Goal: Book appointment/travel/reservation

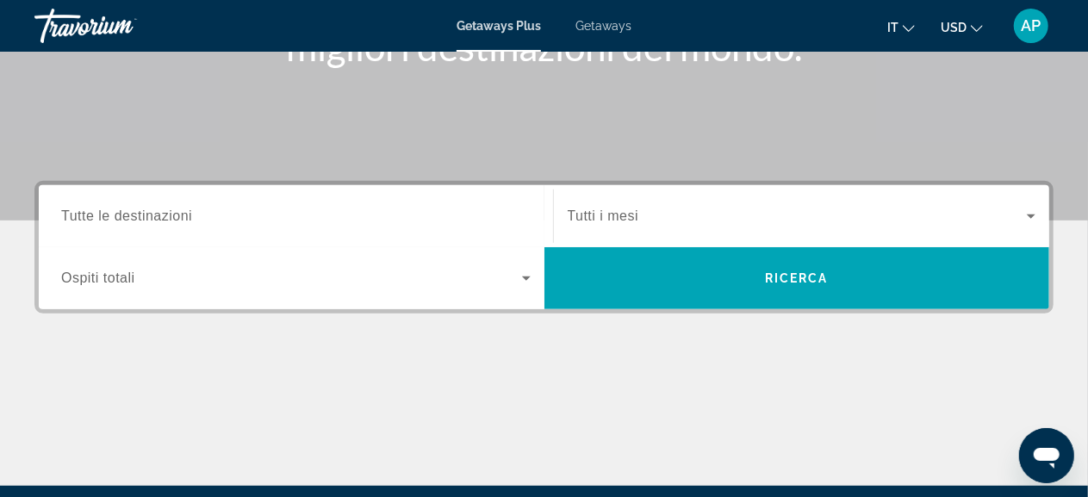
scroll to position [321, 0]
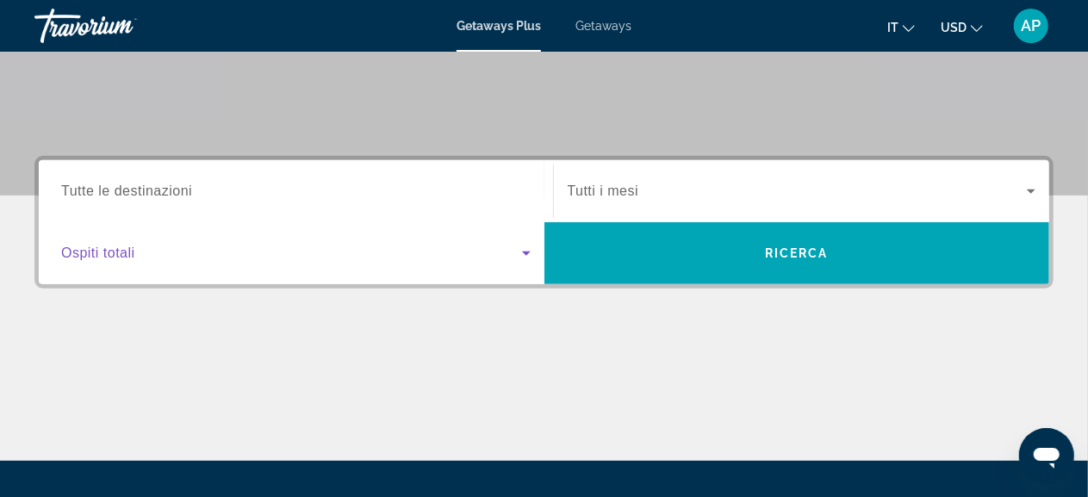
click at [525, 252] on icon "Search widget" at bounding box center [526, 253] width 9 height 4
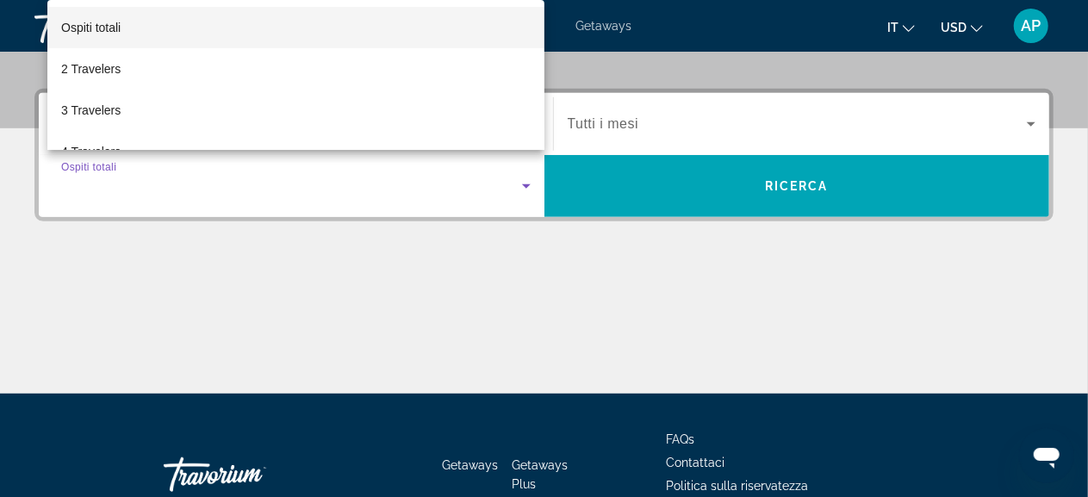
scroll to position [420, 0]
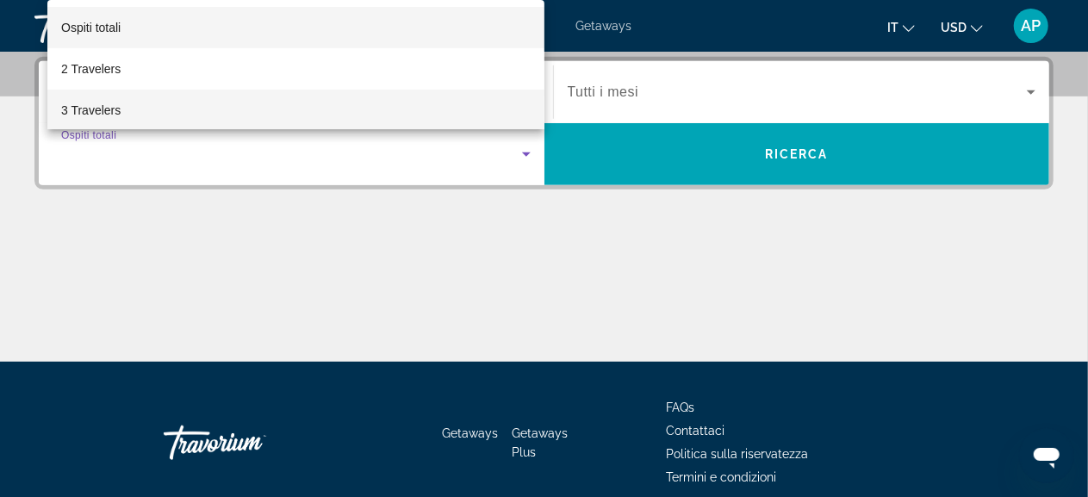
click at [443, 125] on mat-option "3 Travelers" at bounding box center [295, 110] width 497 height 41
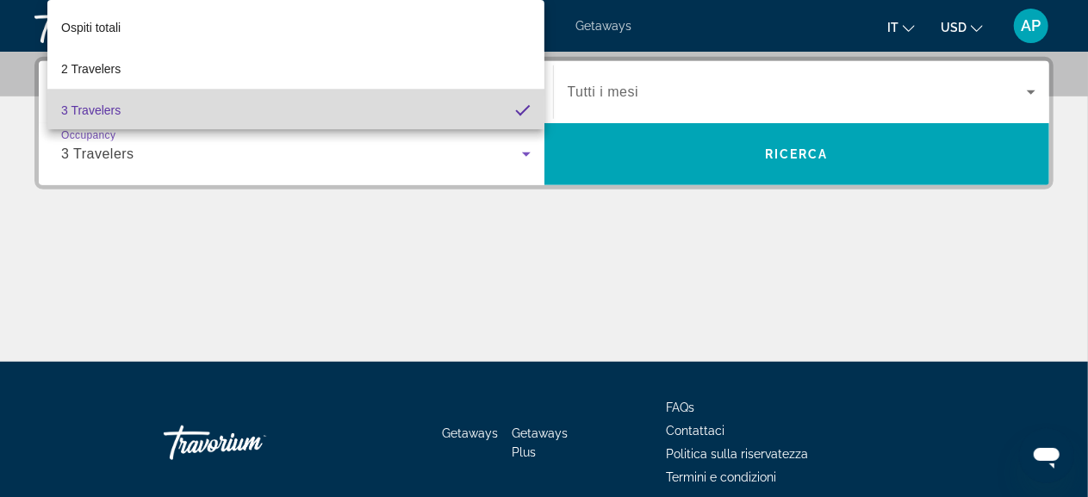
scroll to position [0, 0]
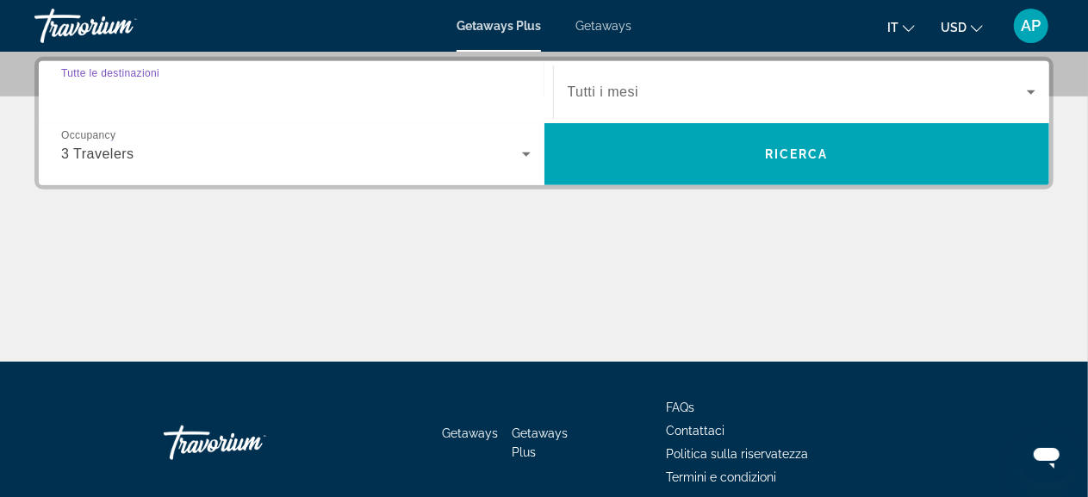
click at [500, 84] on input "Destination Tutte le destinazioni" at bounding box center [295, 93] width 469 height 21
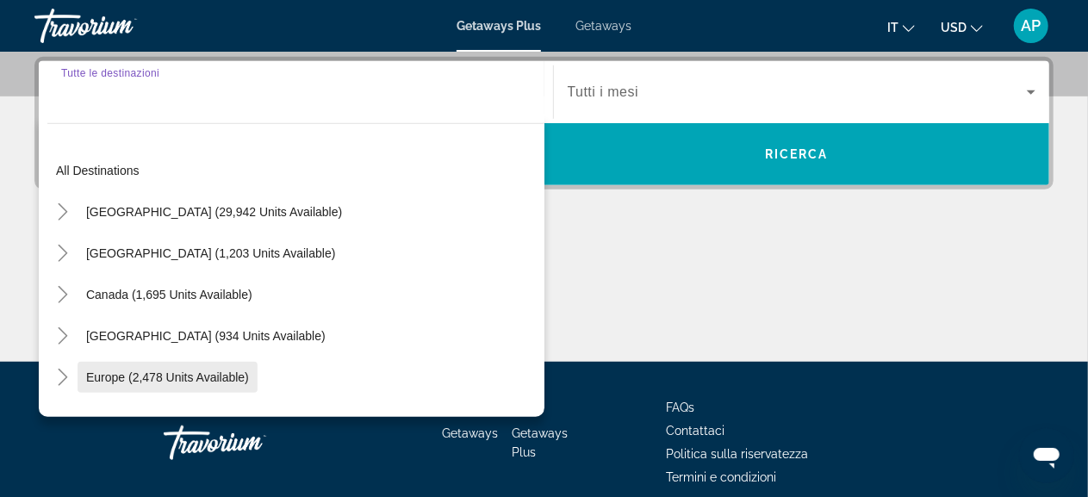
click at [234, 378] on span "Europe (2,478 units available)" at bounding box center [167, 377] width 163 height 14
type input "**********"
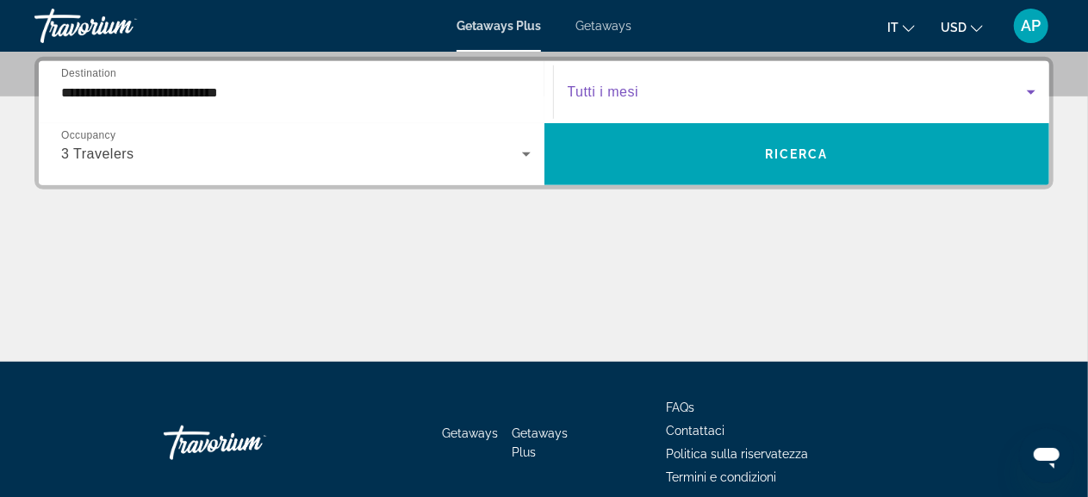
click at [1030, 93] on icon "Search widget" at bounding box center [1031, 92] width 9 height 4
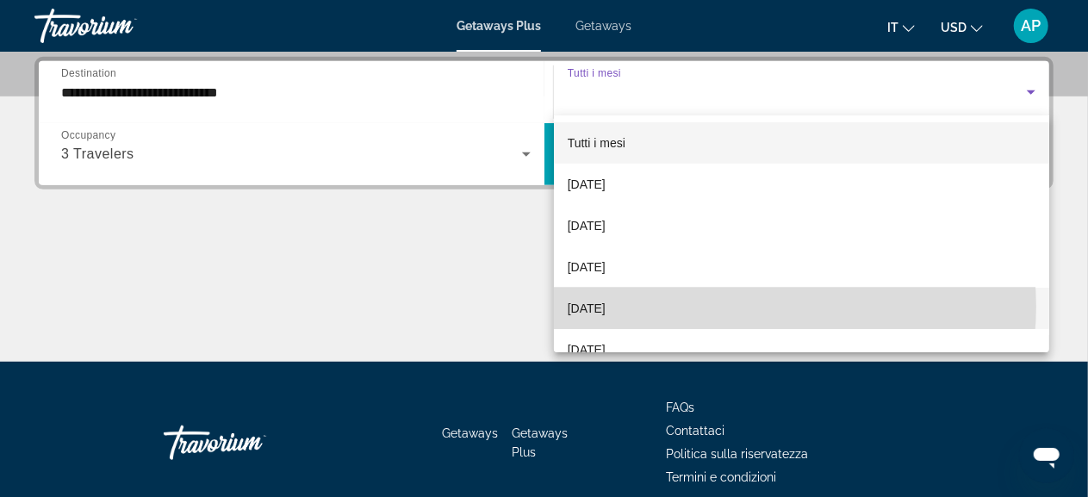
click at [747, 307] on mat-option "[DATE]" at bounding box center [802, 308] width 496 height 41
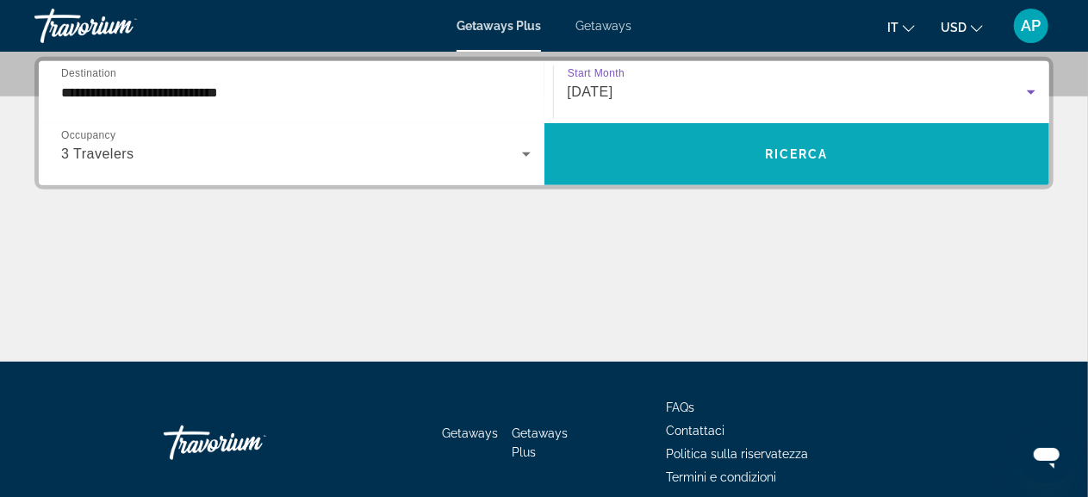
click at [798, 161] on span "Search widget" at bounding box center [797, 153] width 506 height 41
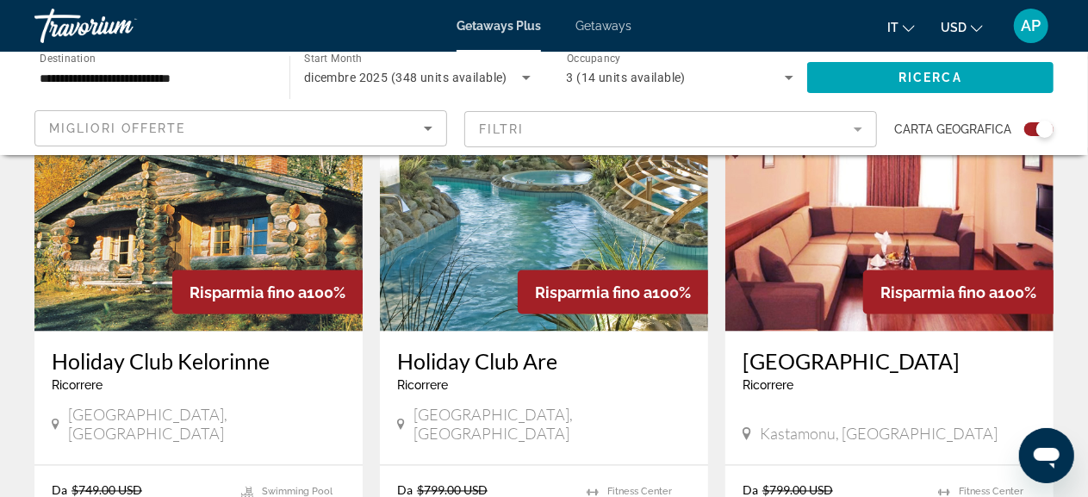
scroll to position [1299, 0]
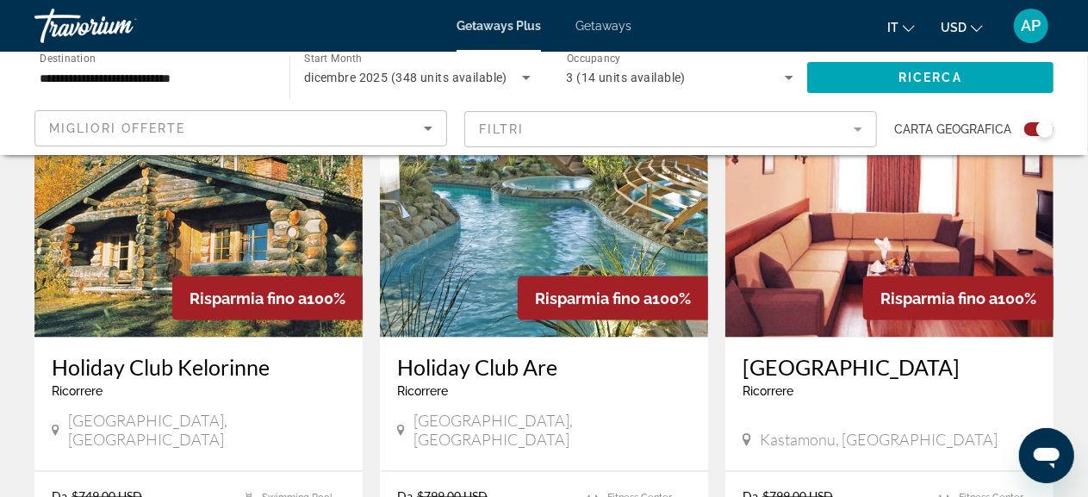
click at [615, 189] on img "Main content" at bounding box center [544, 200] width 328 height 276
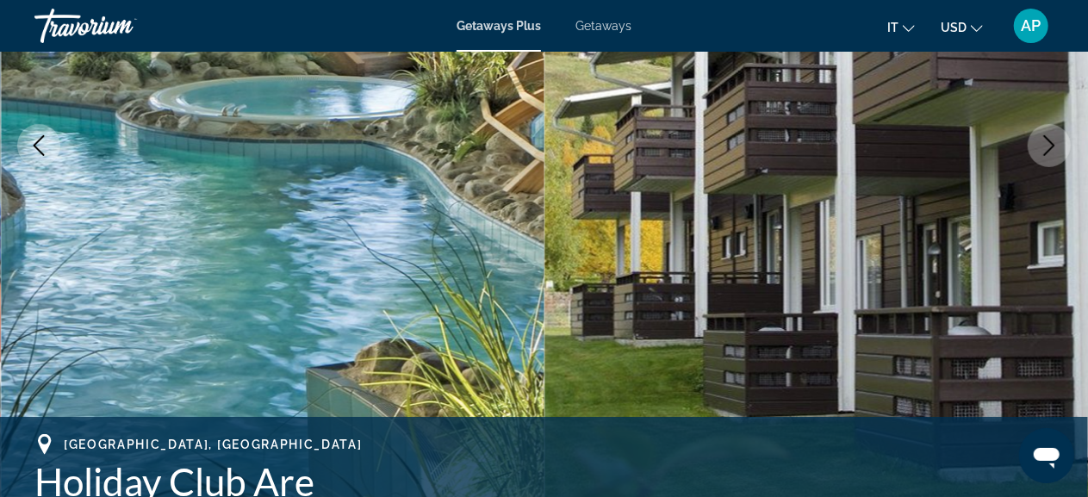
scroll to position [308, 0]
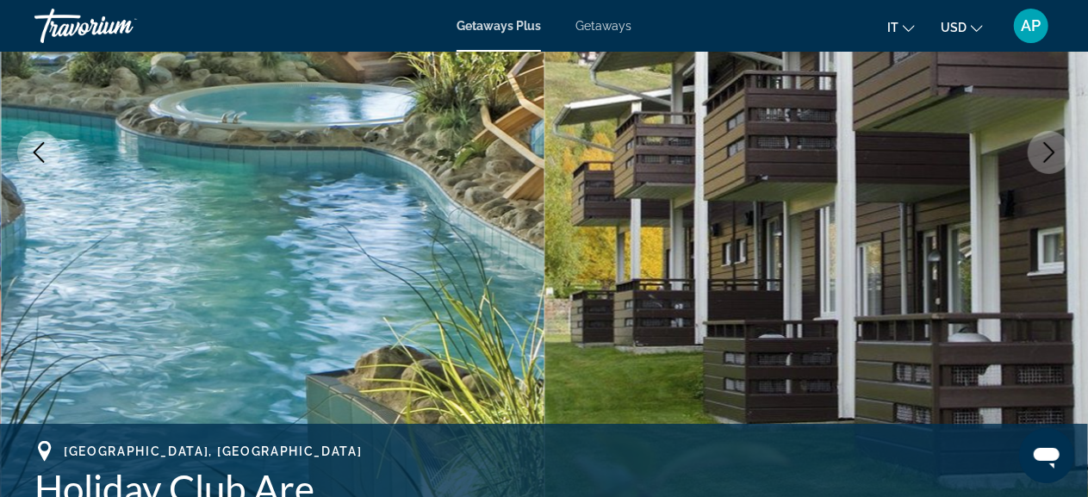
click at [1052, 152] on icon "Next image" at bounding box center [1049, 152] width 21 height 21
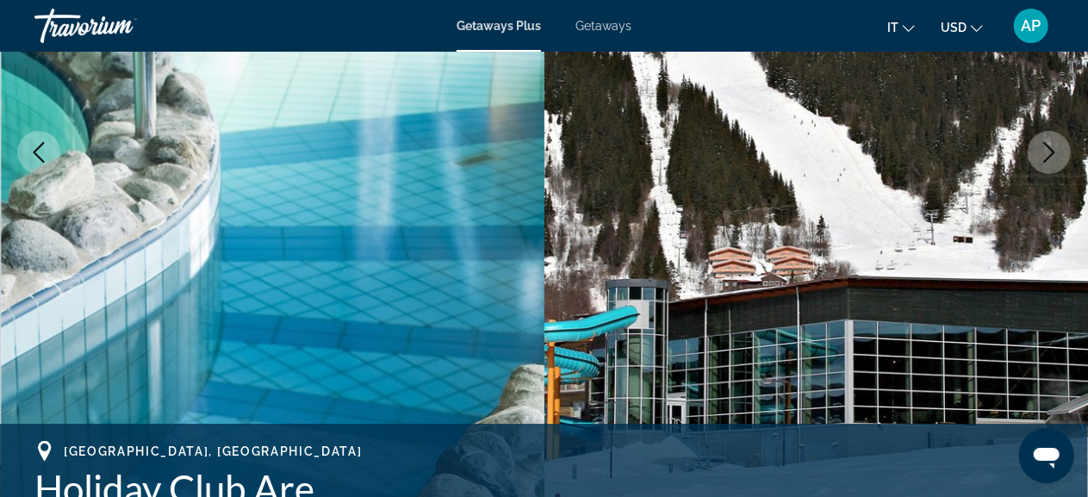
click at [1052, 152] on icon "Next image" at bounding box center [1049, 152] width 21 height 21
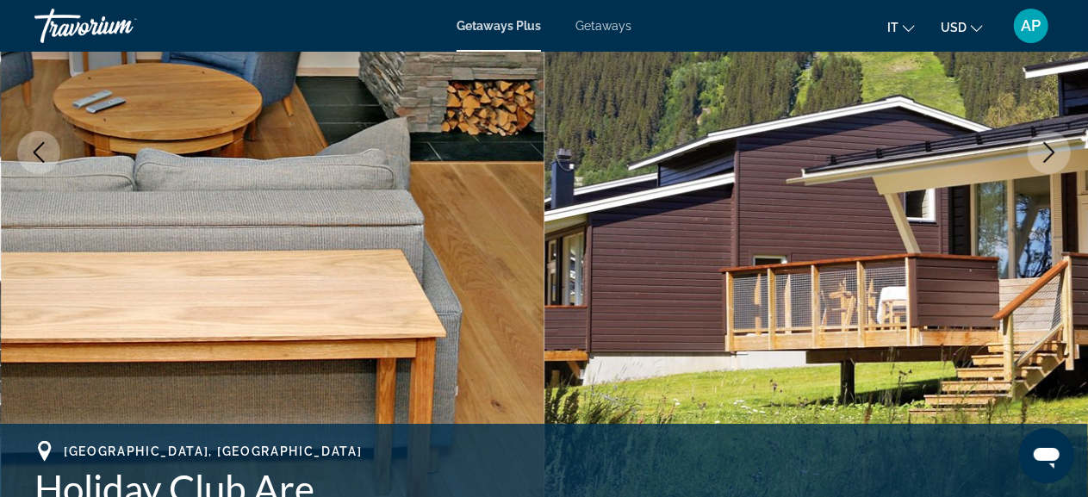
click at [1052, 152] on icon "Next image" at bounding box center [1049, 152] width 21 height 21
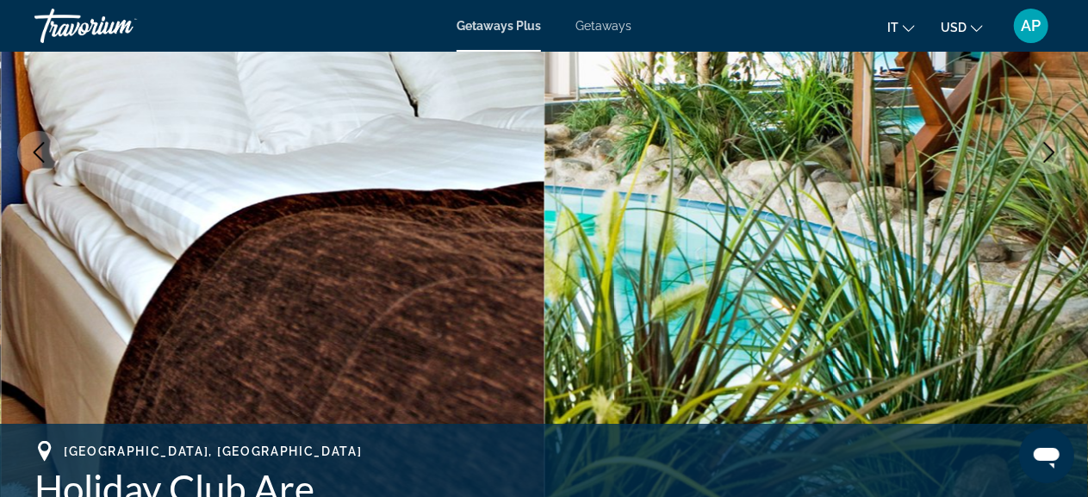
click at [1052, 152] on icon "Next image" at bounding box center [1049, 152] width 21 height 21
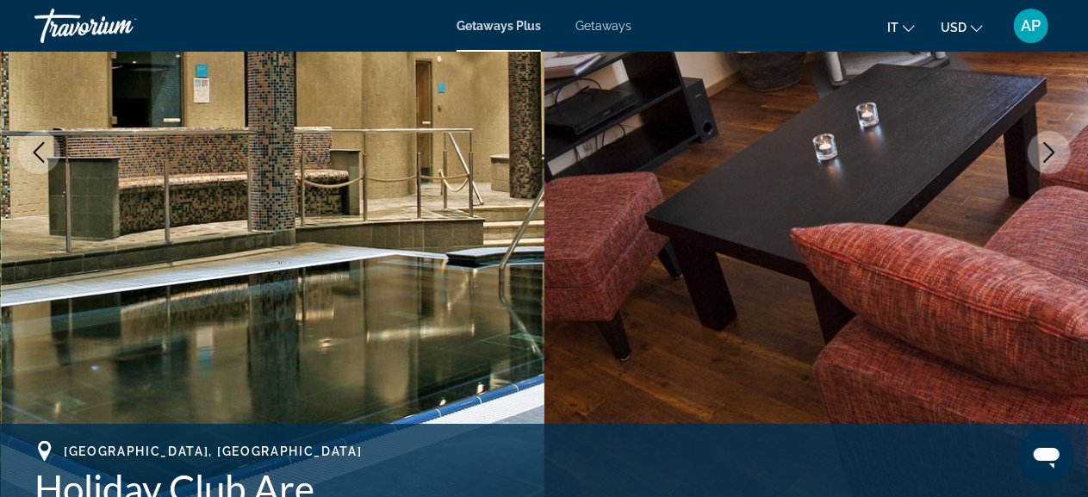
click at [1052, 152] on icon "Next image" at bounding box center [1049, 152] width 21 height 21
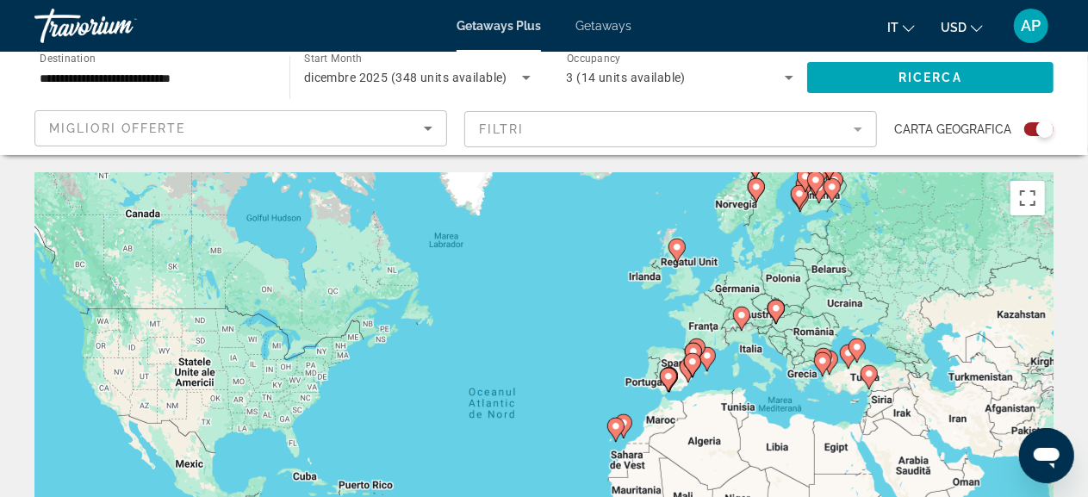
click at [977, 26] on icon "Change currency" at bounding box center [977, 28] width 12 height 12
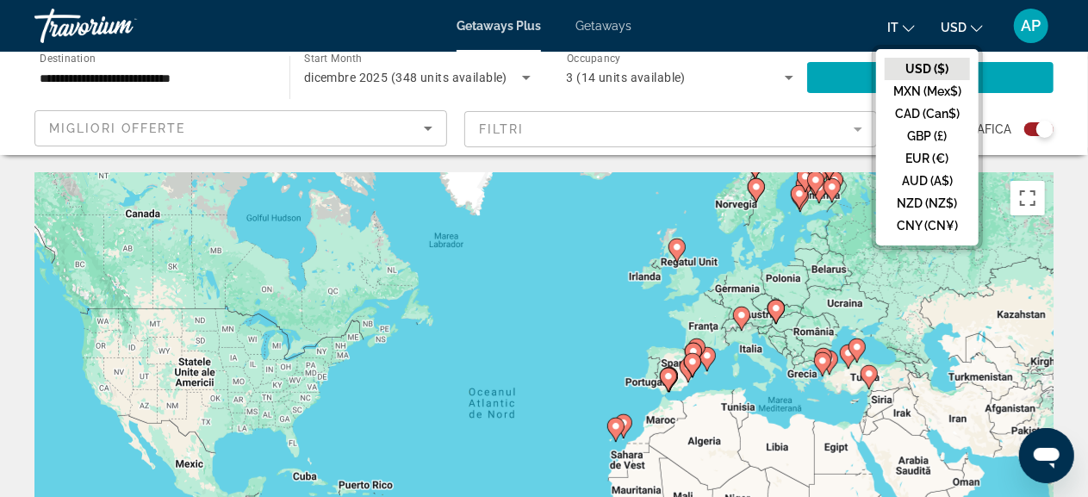
click at [909, 28] on icon "Change language" at bounding box center [909, 28] width 12 height 12
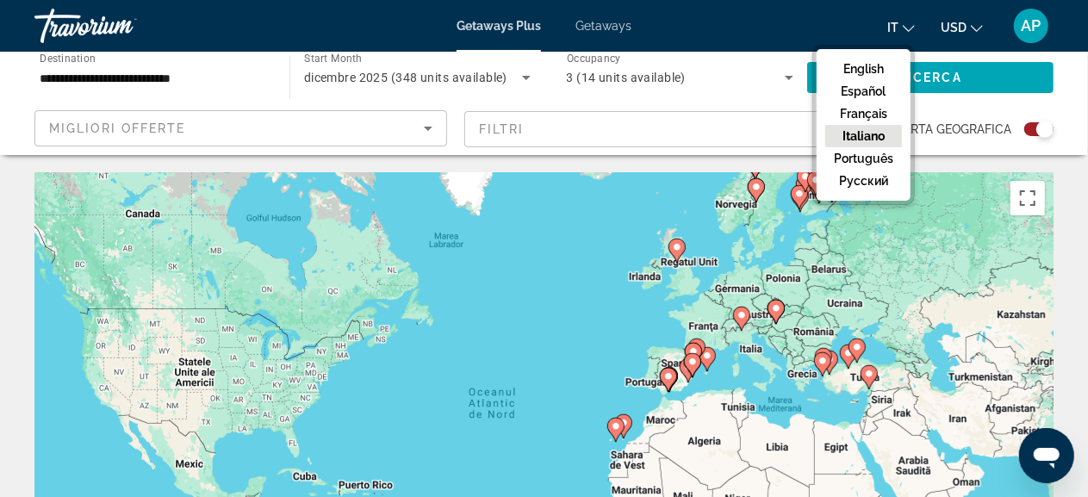
click at [1064, 116] on app-map-search-filters "Migliori offerte Filtri Carta geografica" at bounding box center [543, 129] width 1053 height 52
